Goal: Transaction & Acquisition: Purchase product/service

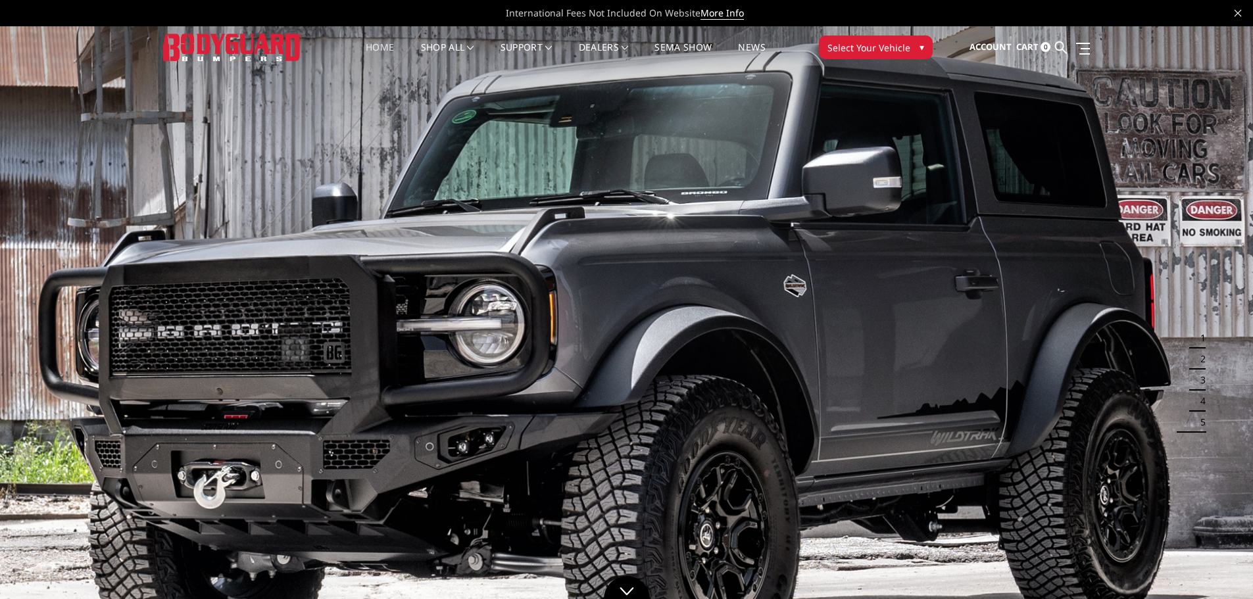
click at [915, 44] on button "Select Your Vehicle ▾" at bounding box center [876, 48] width 114 height 24
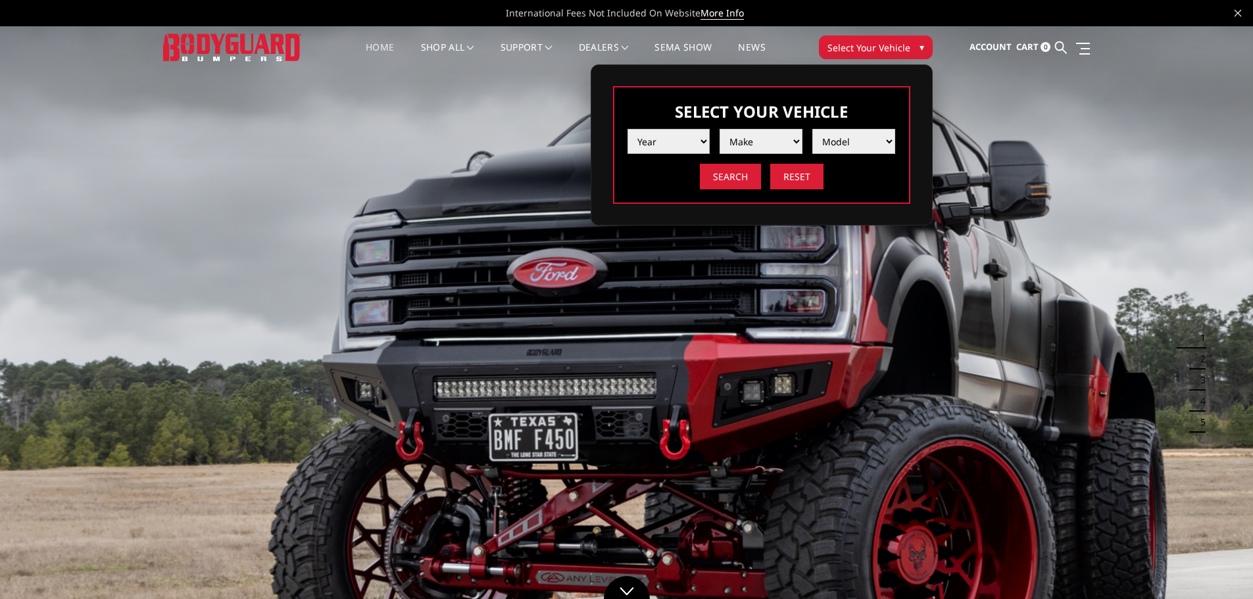
click at [705, 138] on select "Year [DATE] 2024 2023 2022 2021 2020 2019 2018 2017 2016 2015 2014 2013 2012 20…" at bounding box center [669, 141] width 83 height 25
select select "yr_2022"
click at [628, 129] on select "Year [DATE] 2024 2023 2022 2021 2020 2019 2018 2017 2016 2015 2014 2013 2012 20…" at bounding box center [669, 141] width 83 height 25
click at [799, 139] on select "Make Chevrolet Ford GMC Ram Toyota" at bounding box center [761, 141] width 83 height 25
select select "mk_ford"
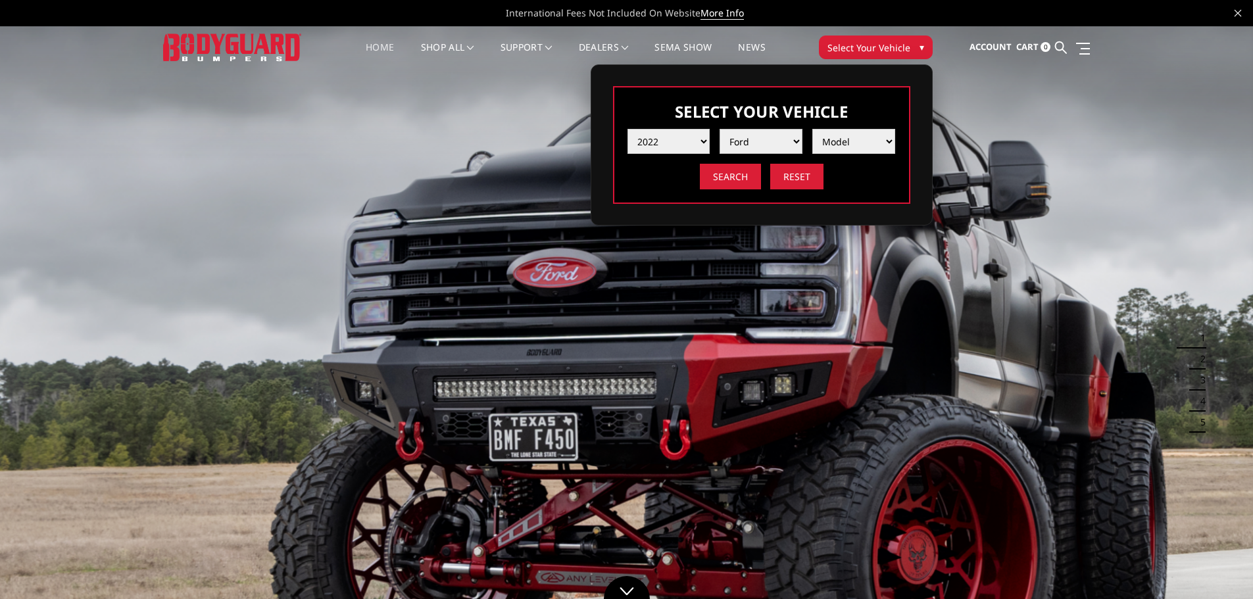
click at [720, 129] on select "Make Chevrolet Ford GMC Ram Toyota" at bounding box center [761, 141] width 83 height 25
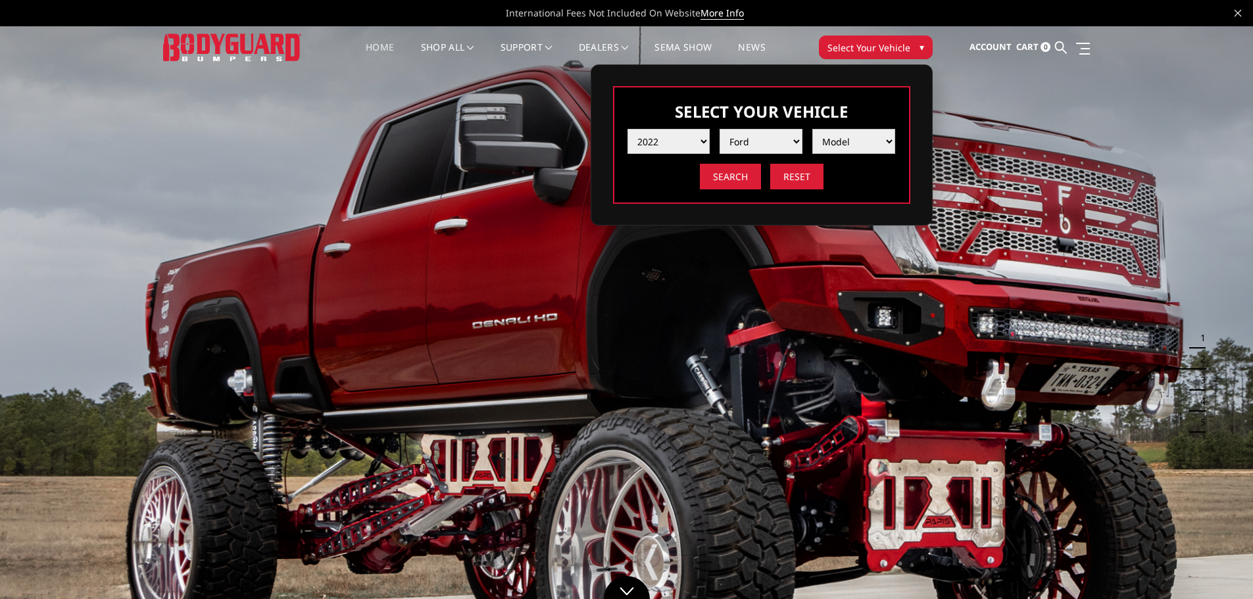
click at [890, 139] on select "Model F150 F150 Raptor F250 / F350 F450 F550" at bounding box center [854, 141] width 83 height 25
select select "md_f250-f350"
click at [813, 129] on select "Model F150 F150 Raptor F250 / F350 F450 F550" at bounding box center [854, 141] width 83 height 25
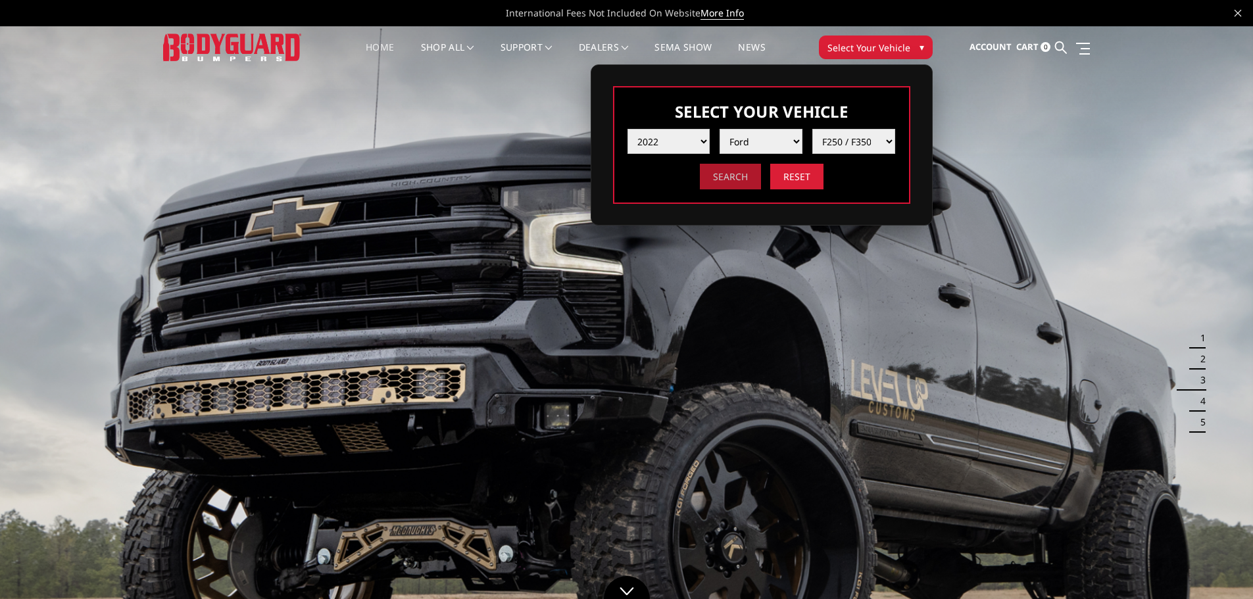
click at [732, 176] on input "Search" at bounding box center [730, 177] width 61 height 26
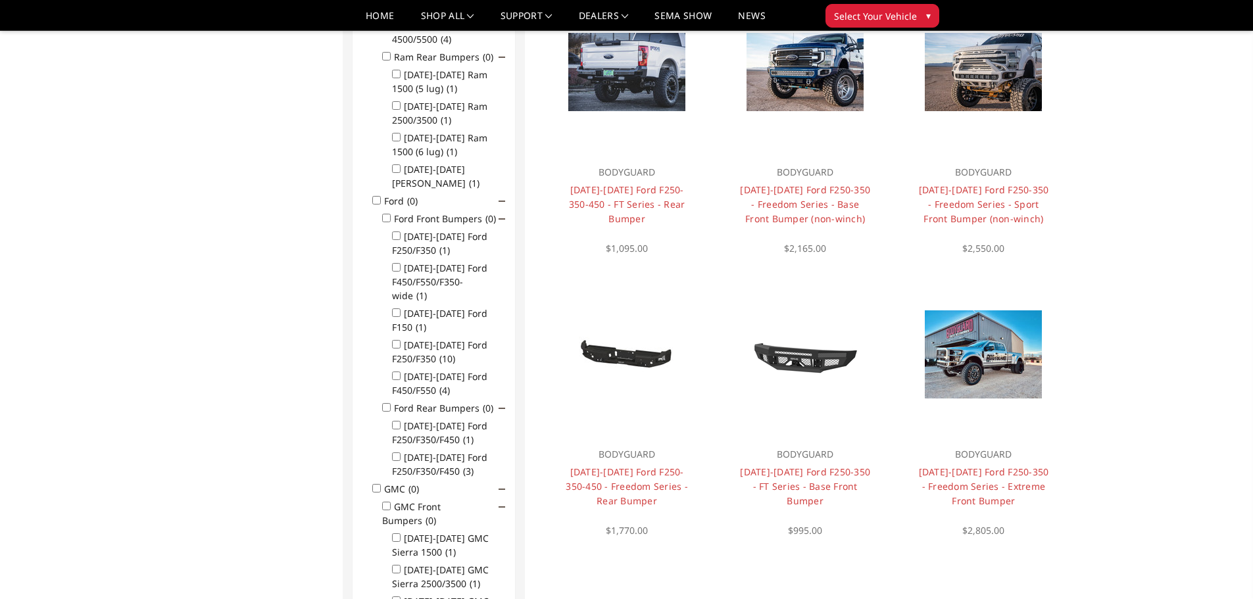
scroll to position [724, 0]
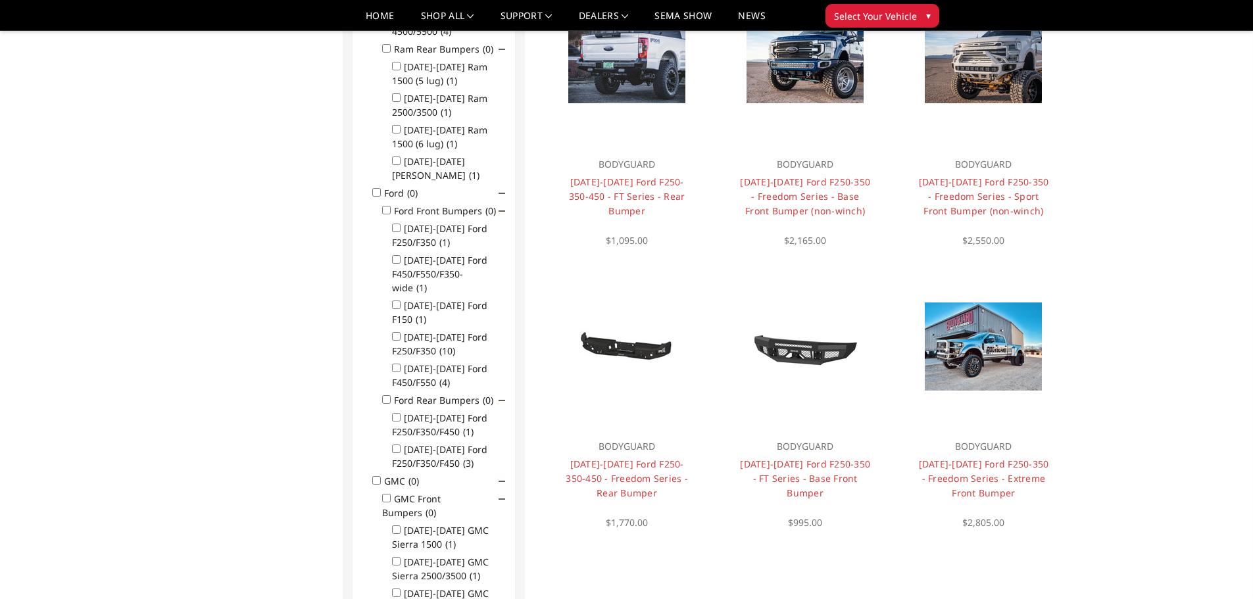
click at [396, 332] on input "2017-2022 Ford F250/F350 (10)" at bounding box center [396, 336] width 9 height 9
checkbox input "true"
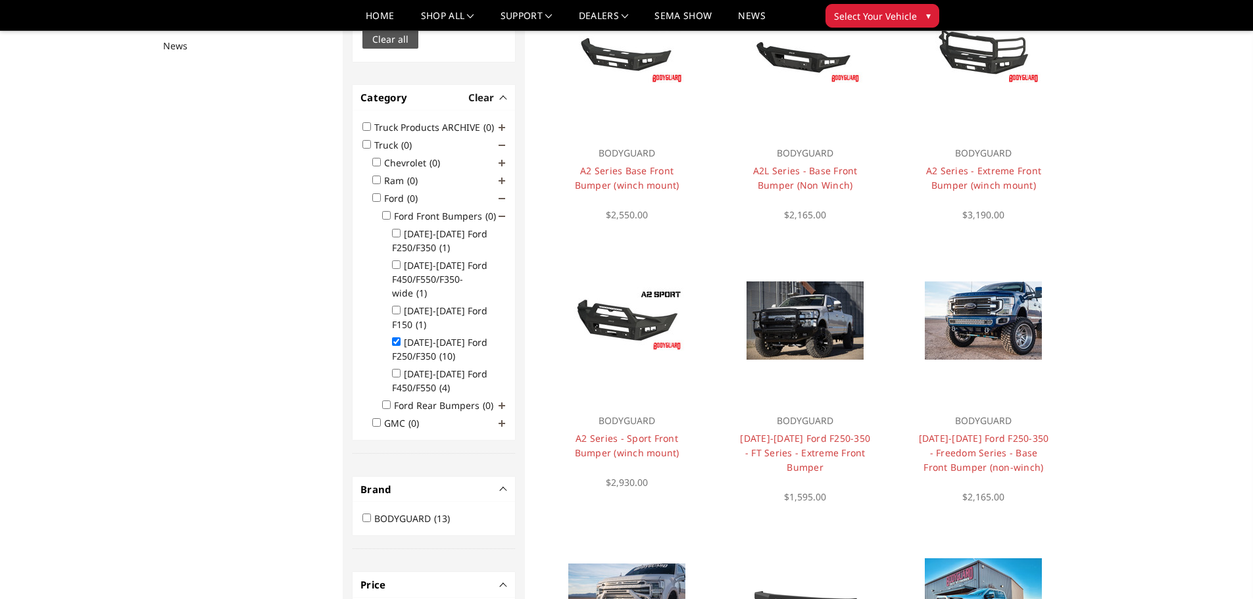
scroll to position [165, 0]
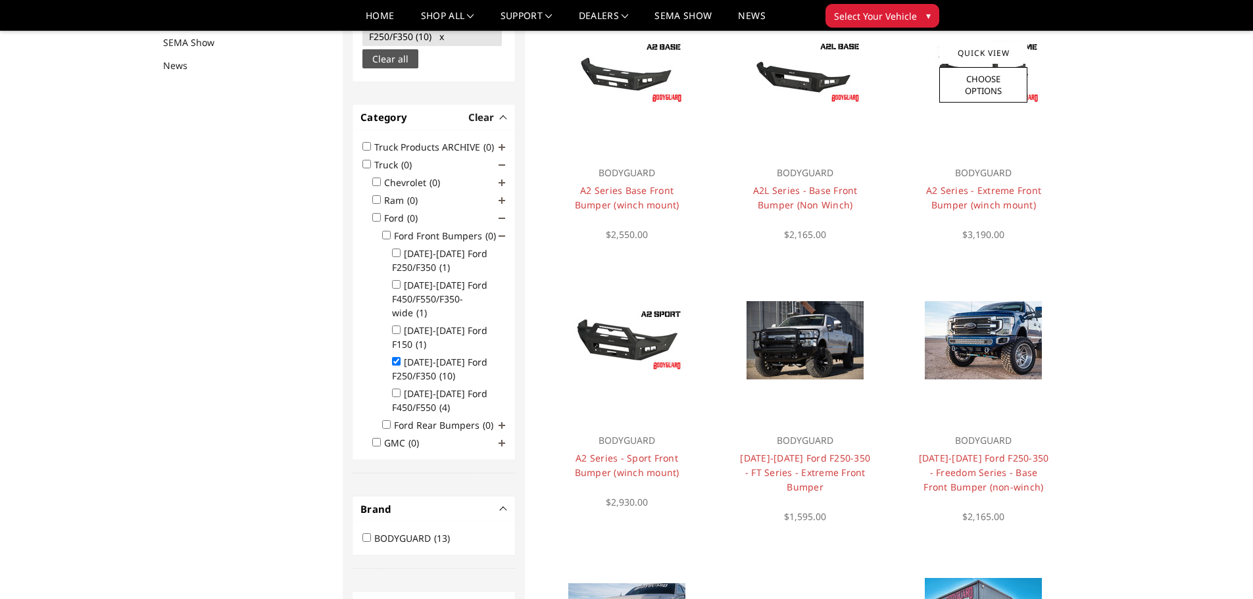
click at [1005, 197] on h4 "A2 Series - Extreme Front Bumper (winch mount)" at bounding box center [984, 198] width 132 height 29
click at [980, 189] on link "A2 Series - Extreme Front Bumper (winch mount)" at bounding box center [983, 197] width 115 height 27
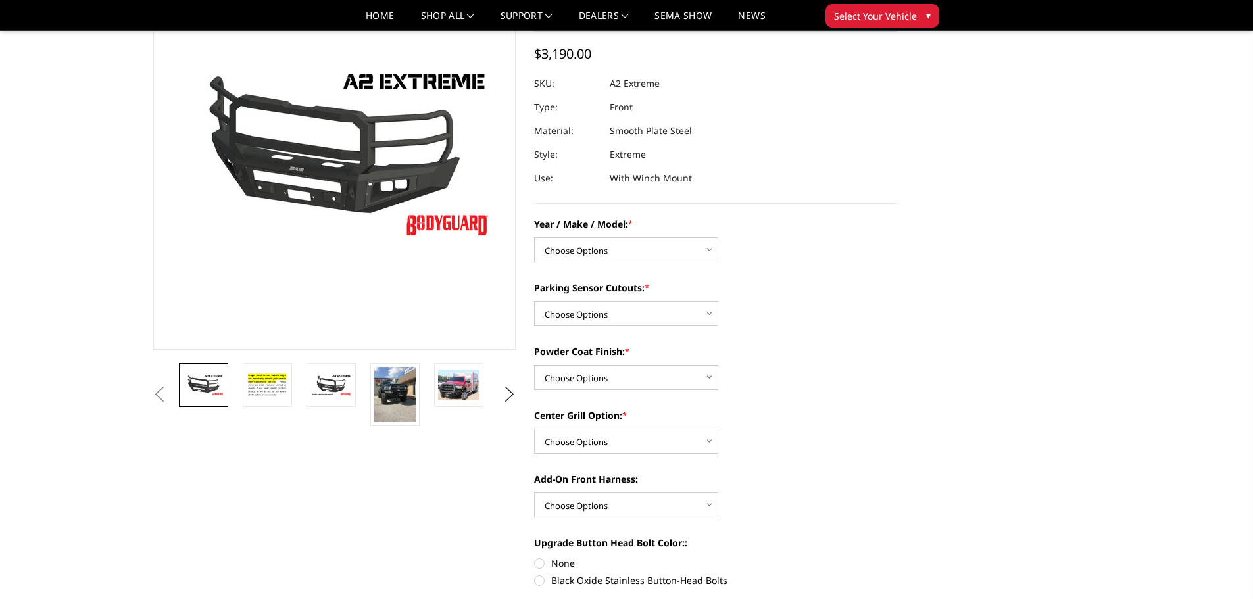
scroll to position [132, 0]
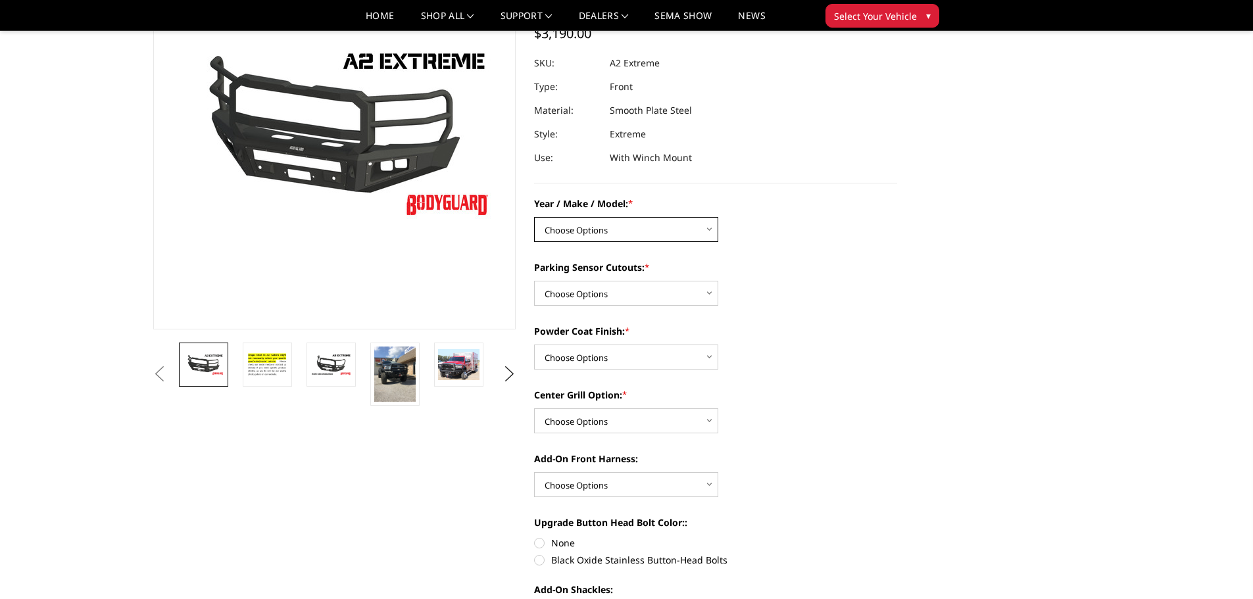
click at [707, 228] on select "Choose Options Chevrolet 20-23 2500 / 3500 Ford 17-22 F250 / F350 Ford 17-22 F4…" at bounding box center [626, 229] width 184 height 25
select select "826"
click at [534, 217] on select "Choose Options Chevrolet 20-23 2500 / 3500 Ford 17-22 F250 / F350 Ford 17-22 F4…" at bounding box center [626, 229] width 184 height 25
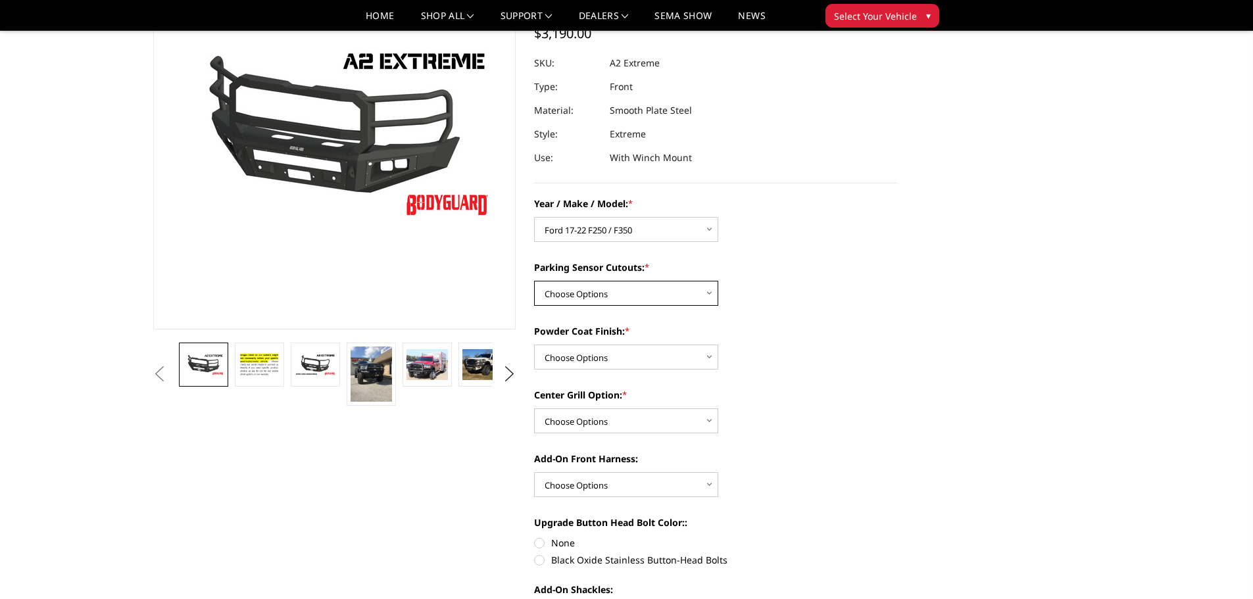
click at [710, 292] on select "Choose Options Yes - I have front parking sensors No - I do NOT have parking se…" at bounding box center [626, 293] width 184 height 25
select select "541"
click at [534, 281] on select "Choose Options Yes - I have front parking sensors No - I do NOT have parking se…" at bounding box center [626, 293] width 184 height 25
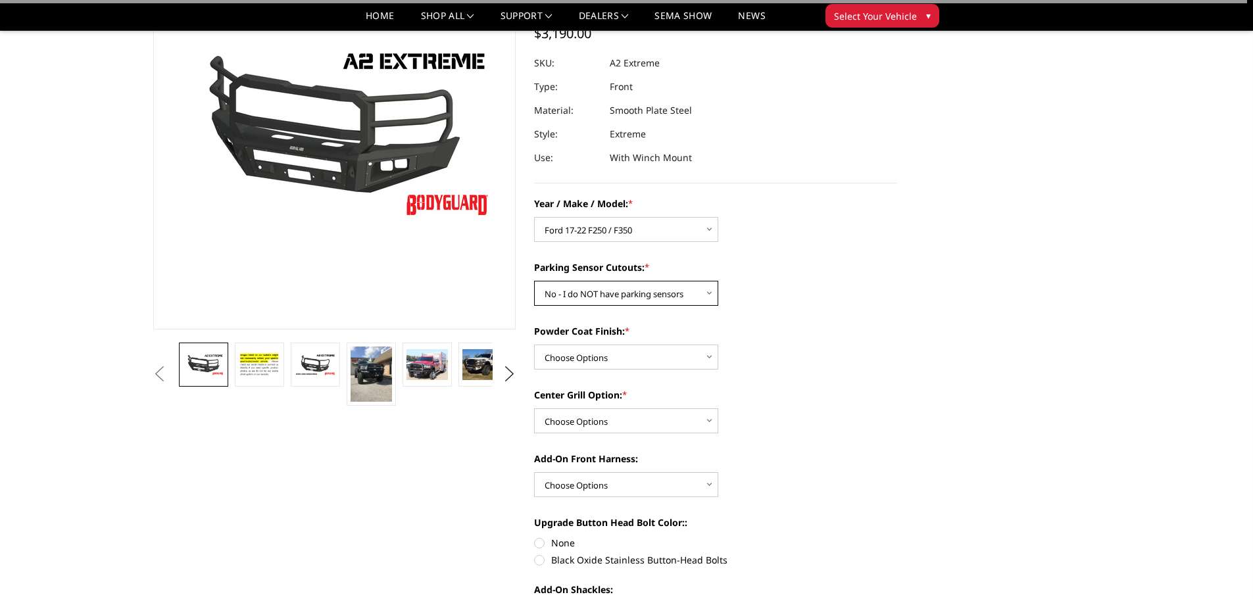
scroll to position [197, 0]
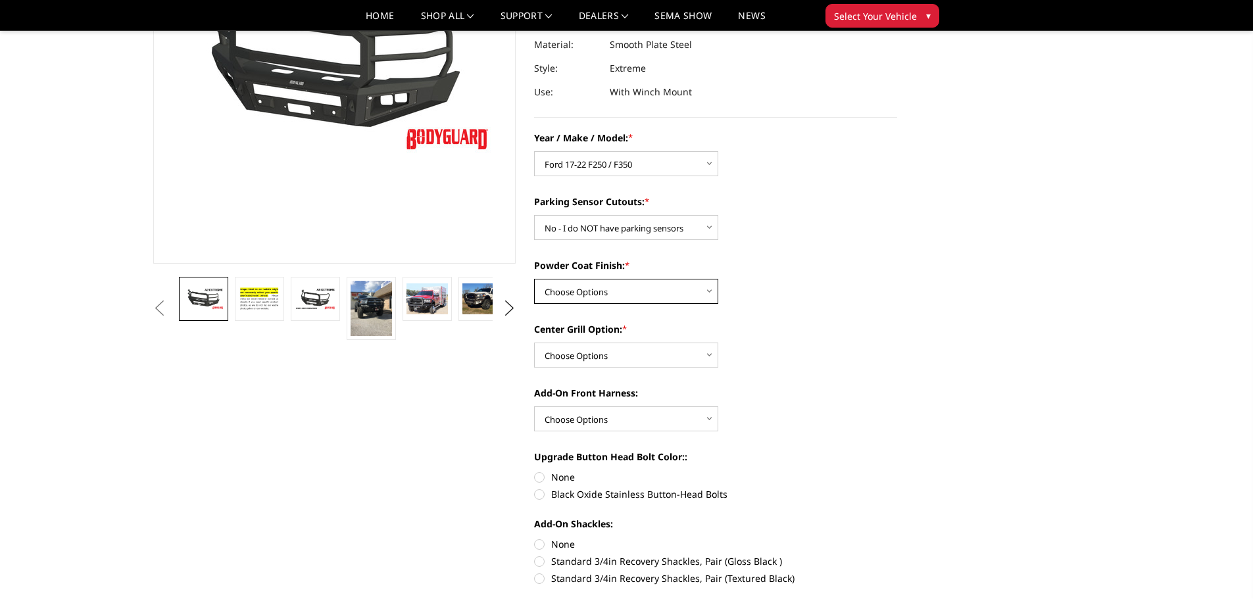
click at [711, 292] on select "Choose Options Bare metal (included) Texture Black Powder Coat" at bounding box center [626, 291] width 184 height 25
select select "518"
click at [534, 279] on select "Choose Options Bare metal (included) Texture Black Powder Coat" at bounding box center [626, 291] width 184 height 25
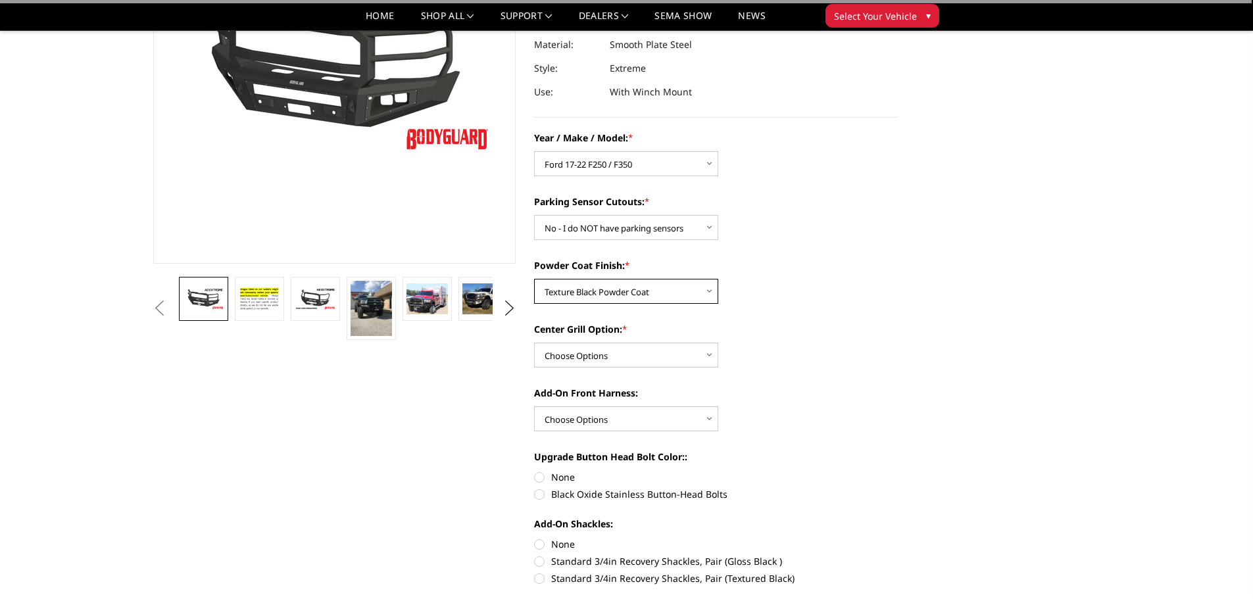
scroll to position [263, 0]
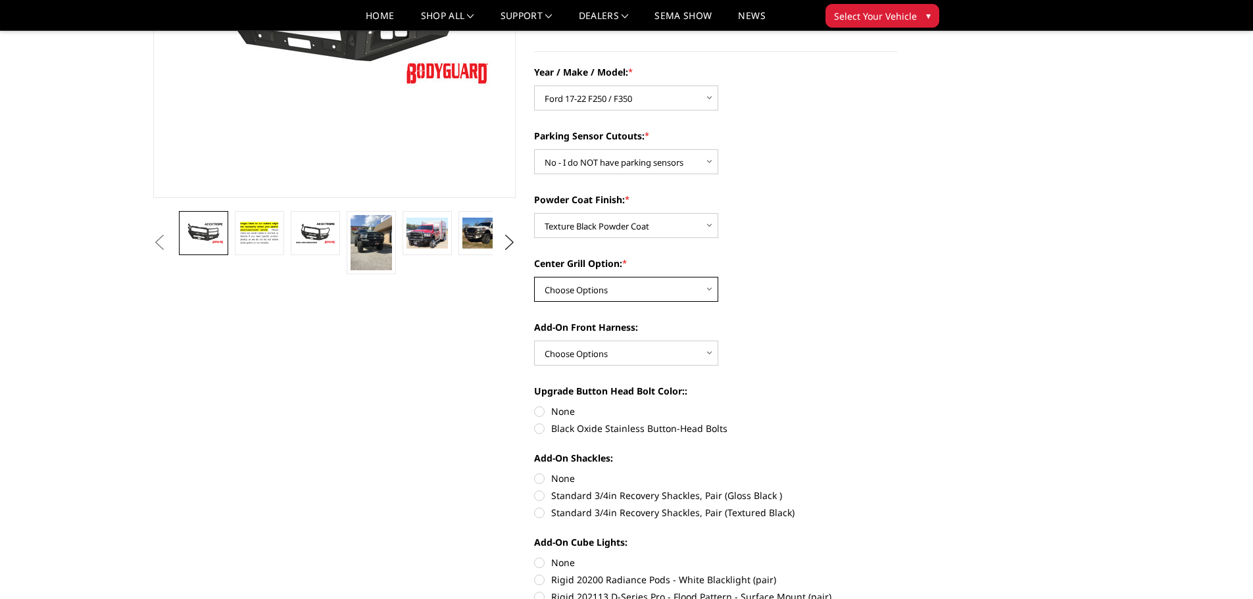
click at [709, 290] on select "Choose Options Add expanded metal in center grill Decline this option" at bounding box center [626, 289] width 184 height 25
select select "1081"
click at [534, 277] on select "Choose Options Add expanded metal in center grill Decline this option" at bounding box center [626, 289] width 184 height 25
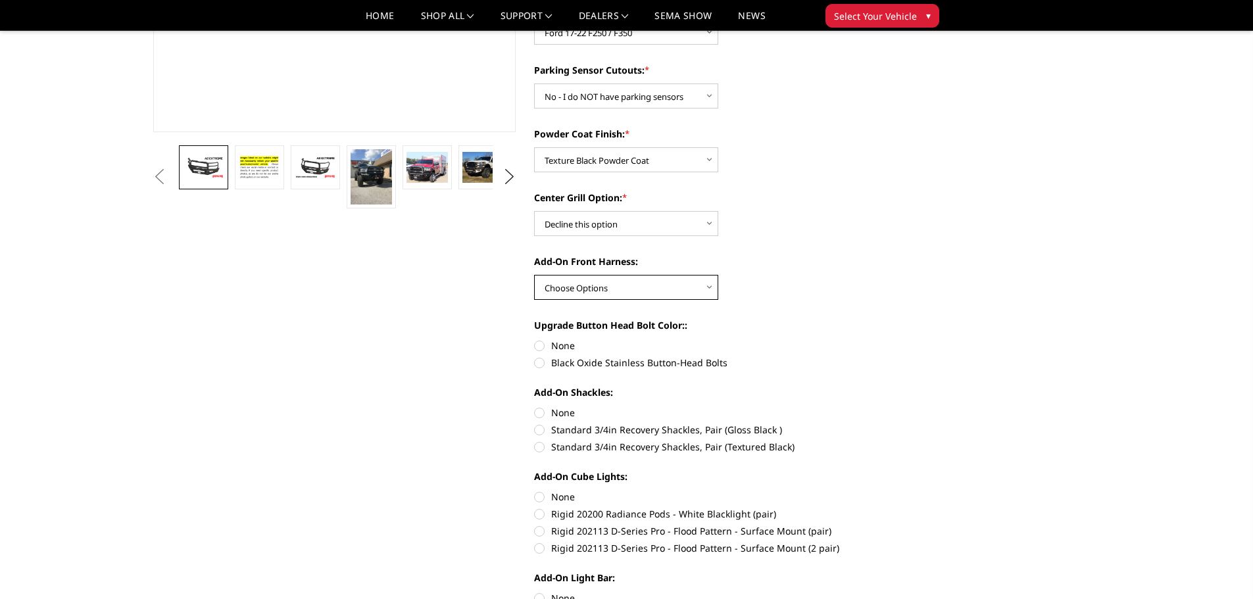
click at [711, 286] on select "Choose Options WITH front camera harness WITHOUT front camera harness" at bounding box center [626, 287] width 184 height 25
select select "1696"
click at [534, 275] on select "Choose Options WITH front camera harness WITHOUT front camera harness" at bounding box center [626, 287] width 184 height 25
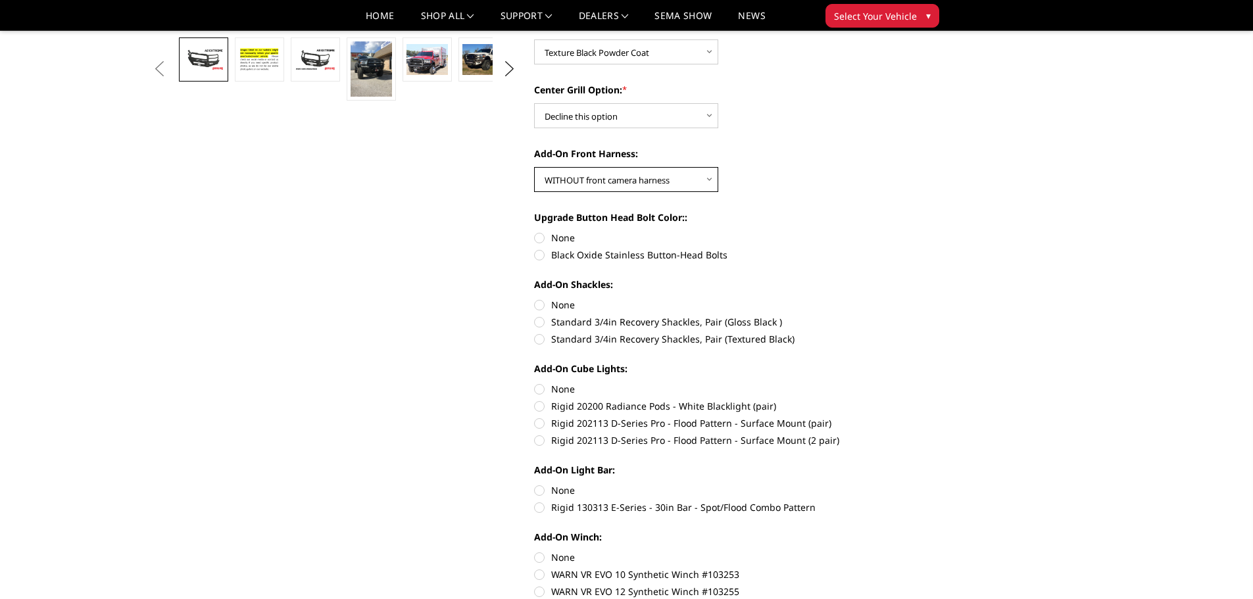
scroll to position [461, 0]
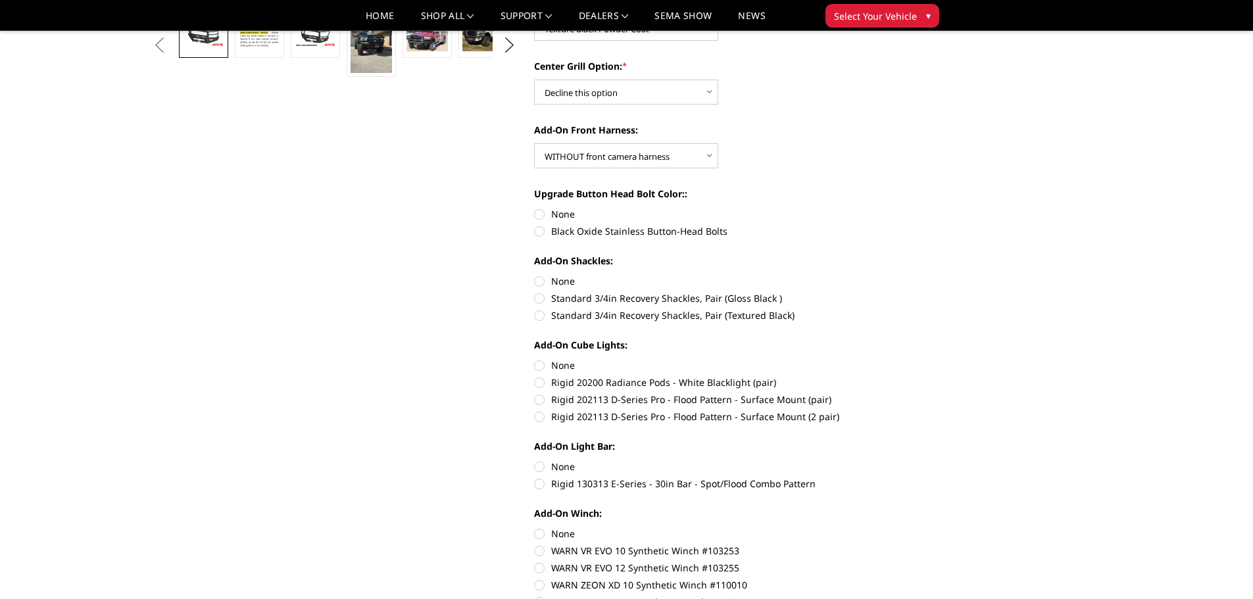
click at [540, 230] on label "Black Oxide Stainless Button-Head Bolts" at bounding box center [715, 231] width 363 height 14
click at [897, 208] on input "Black Oxide Stainless Button-Head Bolts" at bounding box center [897, 207] width 1 height 1
radio input "true"
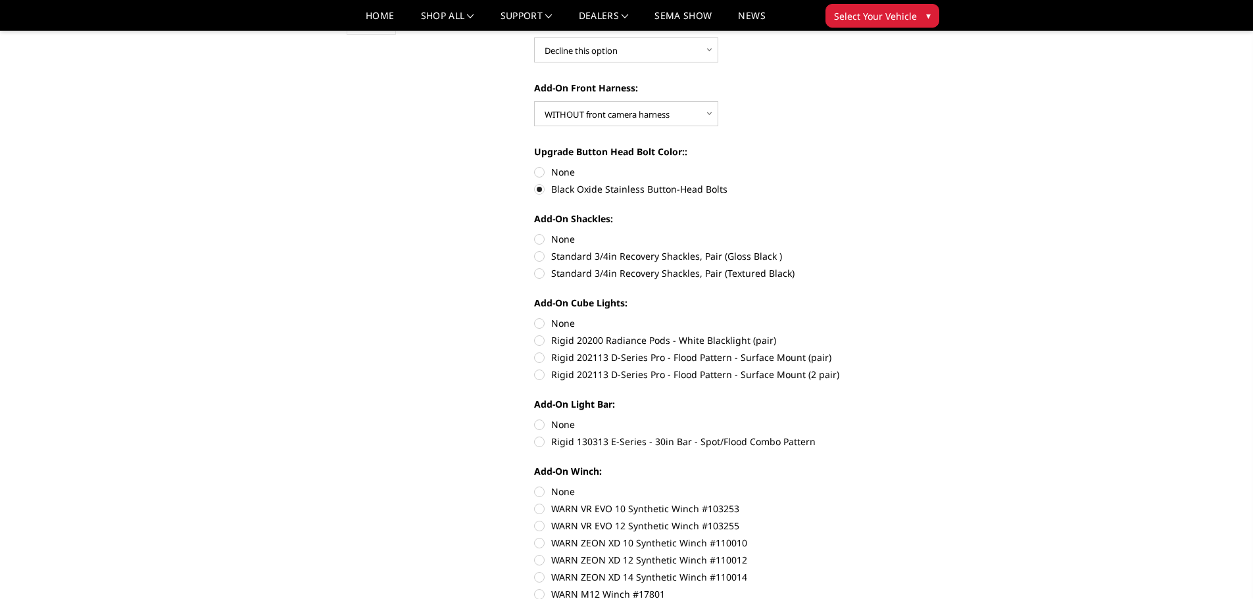
scroll to position [526, 0]
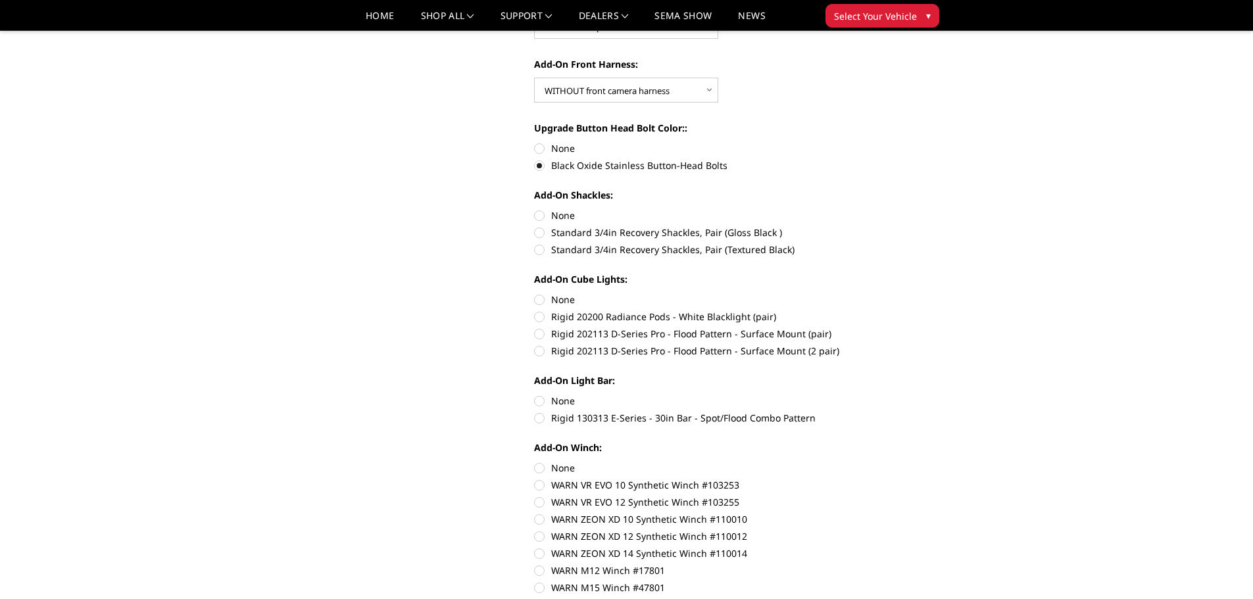
click at [541, 251] on label "Standard 3/4in Recovery Shackles, Pair (Textured Black)" at bounding box center [715, 250] width 363 height 14
click at [897, 226] on input "Standard 3/4in Recovery Shackles, Pair (Textured Black)" at bounding box center [897, 226] width 1 height 1
radio input "true"
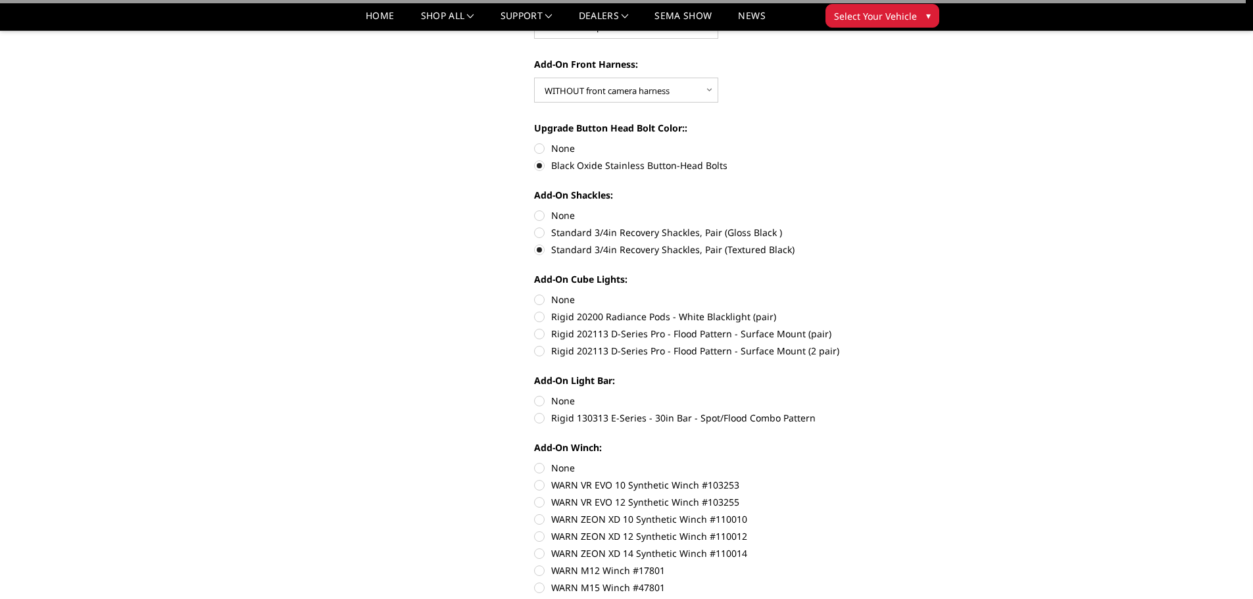
scroll to position [592, 0]
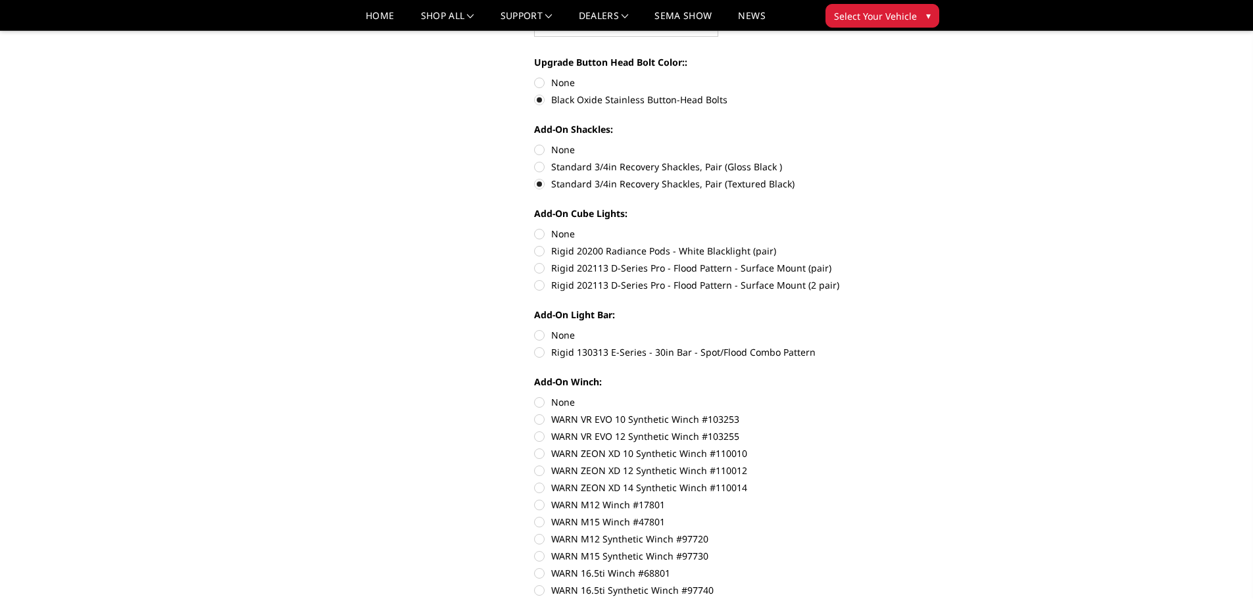
click at [540, 284] on label "Rigid 202113 D-Series Pro - Flood Pattern - Surface Mount (2 pair)" at bounding box center [715, 285] width 363 height 14
click at [897, 262] on input "Rigid 202113 D-Series Pro - Flood Pattern - Surface Mount (2 pair)" at bounding box center [897, 261] width 1 height 1
radio input "true"
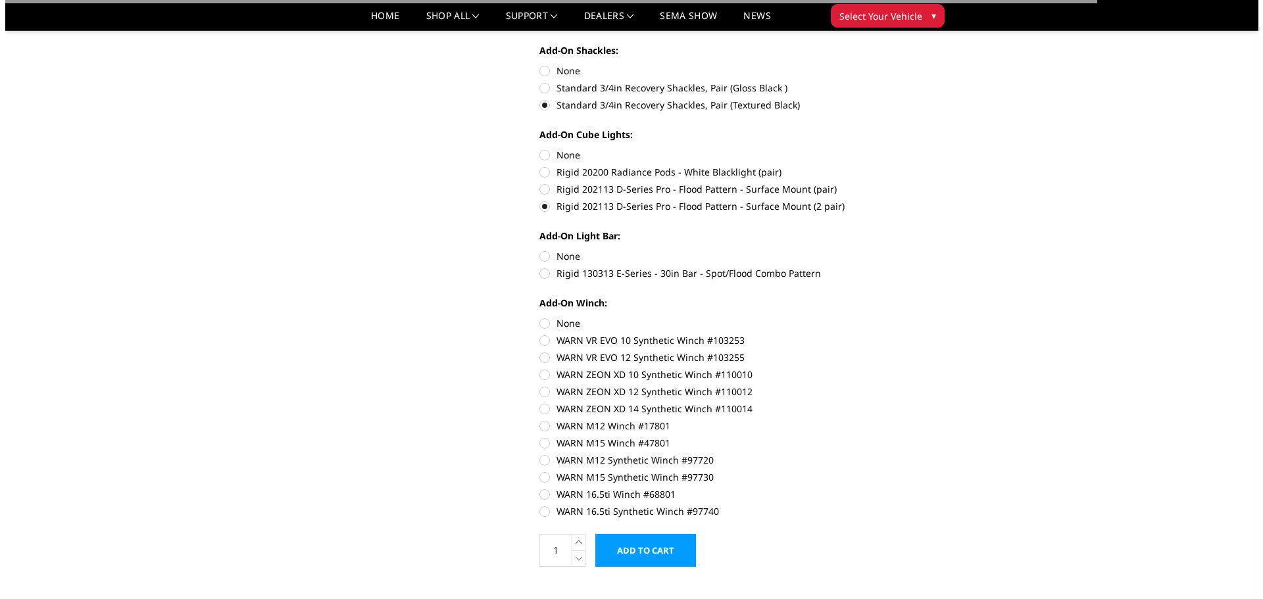
scroll to position [724, 0]
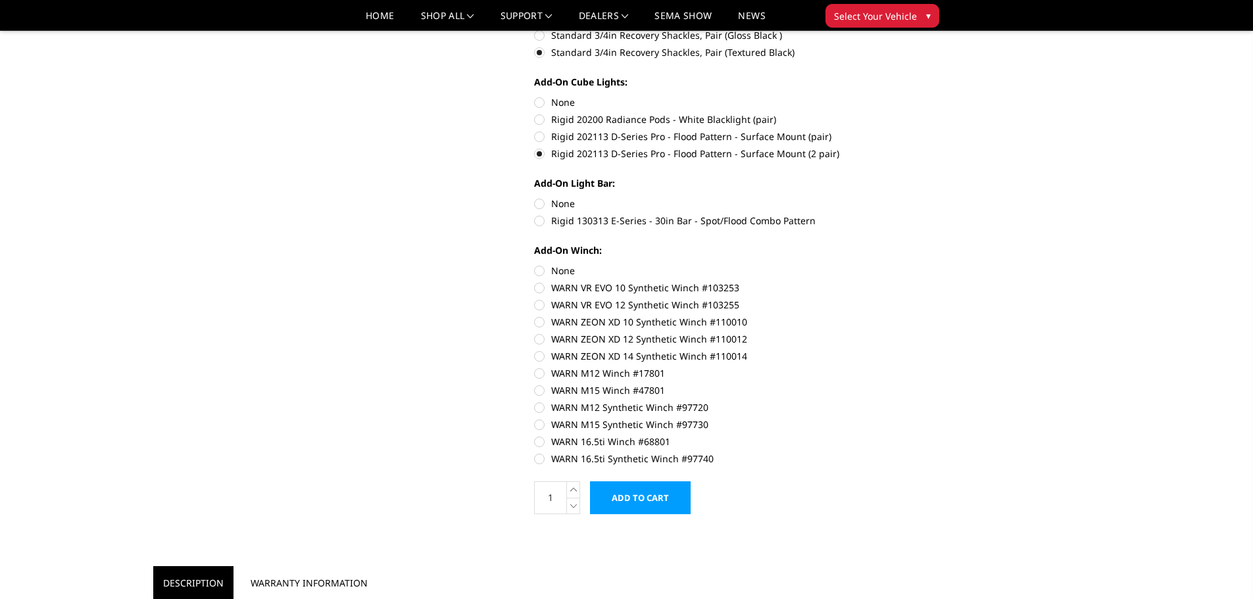
click at [542, 220] on label "Rigid 130313 E-Series - 30in Bar - Spot/Flood Combo Pattern" at bounding box center [715, 221] width 363 height 14
click at [897, 197] on input "Rigid 130313 E-Series - 30in Bar - Spot/Flood Combo Pattern" at bounding box center [897, 197] width 1 height 1
radio input "true"
click at [543, 457] on label "WARN 16.5ti Synthetic Winch #97740" at bounding box center [715, 459] width 363 height 14
click at [897, 436] on input "WARN 16.5ti Synthetic Winch #97740" at bounding box center [897, 435] width 1 height 1
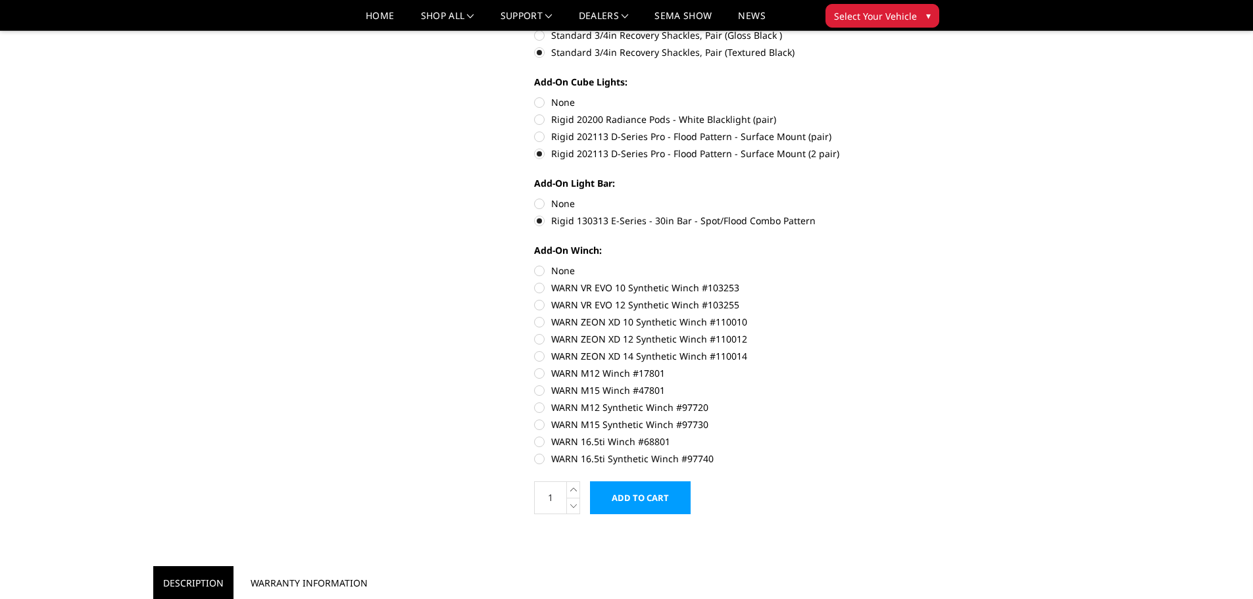
radio input "true"
click at [645, 495] on input "Add to Cart" at bounding box center [640, 498] width 101 height 33
